Goal: Information Seeking & Learning: Learn about a topic

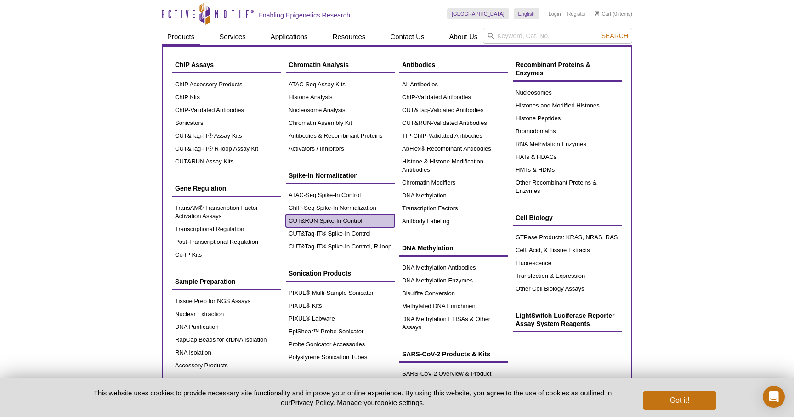
click at [335, 223] on link "CUT&RUN Spike-In Control" at bounding box center [340, 221] width 109 height 13
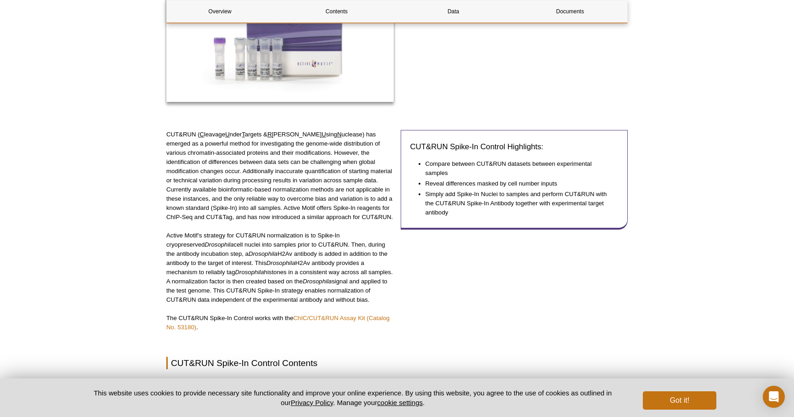
scroll to position [209, 0]
drag, startPoint x: 211, startPoint y: 208, endPoint x: 339, endPoint y: 218, distance: 127.7
click at [339, 218] on p "CUT&RUN ( C leavage U nder T argets & R elease U sing N uclease) has emerged as…" at bounding box center [279, 176] width 227 height 92
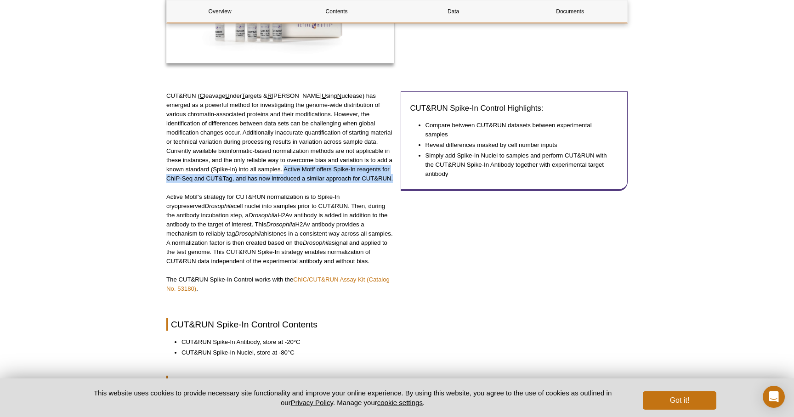
scroll to position [249, 0]
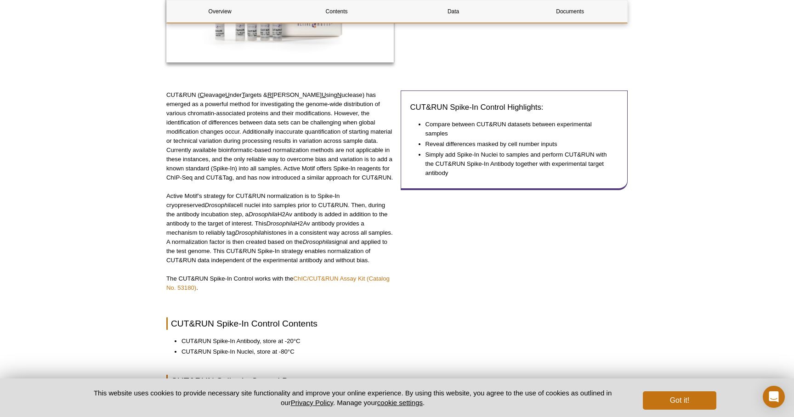
click at [231, 199] on p "Active Motif’s strategy for CUT&RUN normalization is to Spike-In cryopreserved …" at bounding box center [279, 229] width 227 height 74
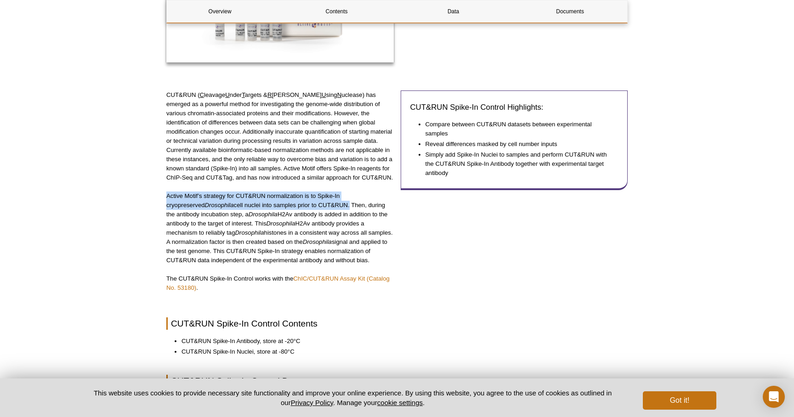
drag, startPoint x: 172, startPoint y: 196, endPoint x: 312, endPoint y: 202, distance: 139.8
click at [312, 202] on p "Active Motif’s strategy for CUT&RUN normalization is to Spike-In cryopreserved …" at bounding box center [279, 229] width 227 height 74
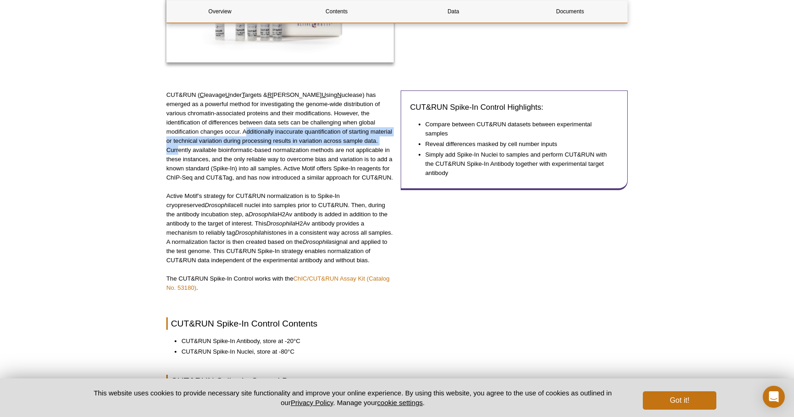
drag, startPoint x: 182, startPoint y: 133, endPoint x: 317, endPoint y: 138, distance: 135.7
click at [317, 138] on p "CUT&RUN ( C leavage U nder T argets & R elease U sing N uclease) has emerged as…" at bounding box center [279, 137] width 227 height 92
